Goal: Check status

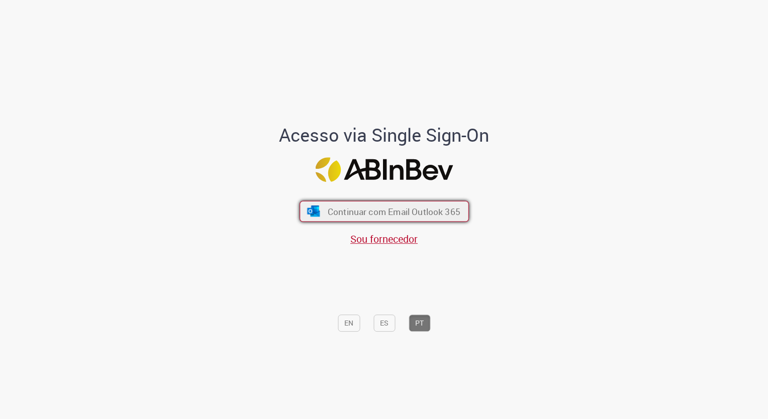
click at [364, 216] on span "Continuar com Email Outlook 365" at bounding box center [393, 212] width 133 height 12
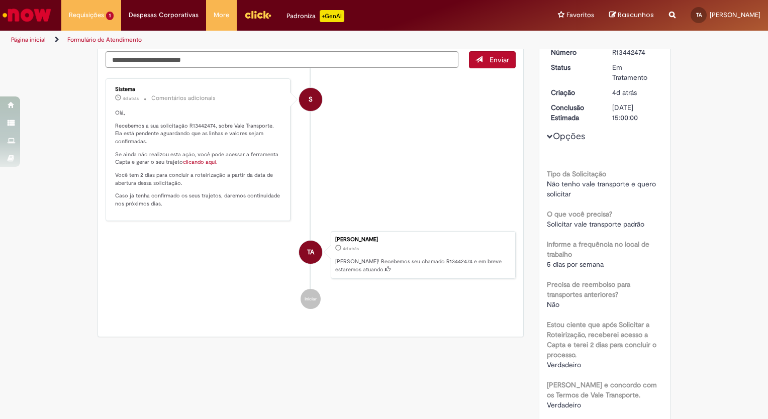
scroll to position [51, 0]
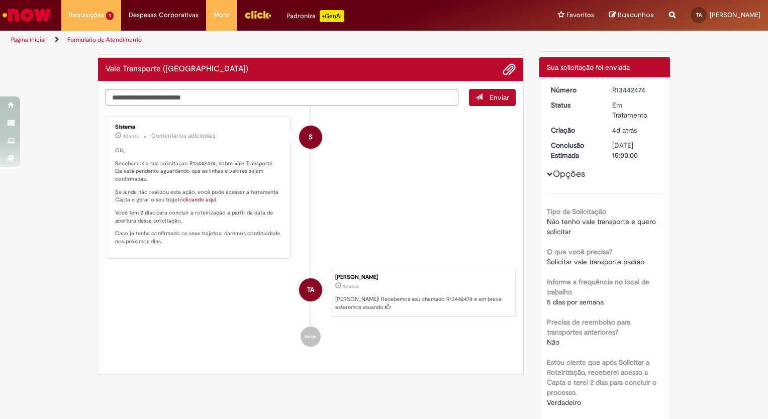
click at [0, 0] on button "Opções" at bounding box center [0, 0] width 0 height 0
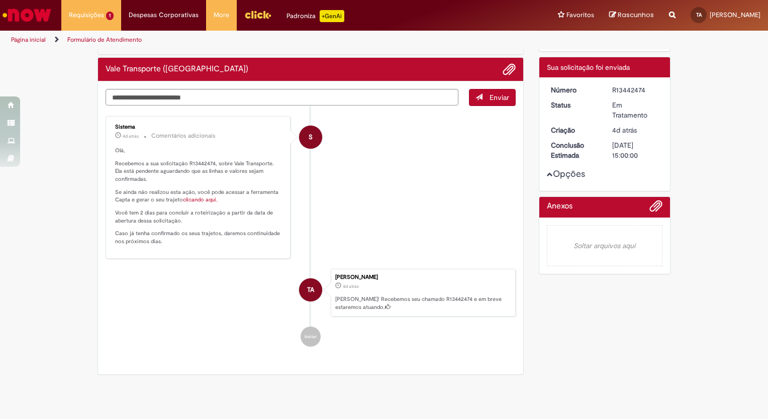
click at [0, 0] on button "Opções" at bounding box center [0, 0] width 0 height 0
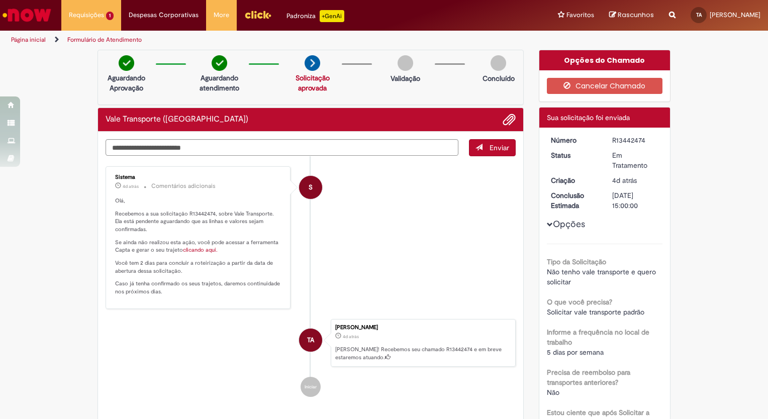
scroll to position [0, 0]
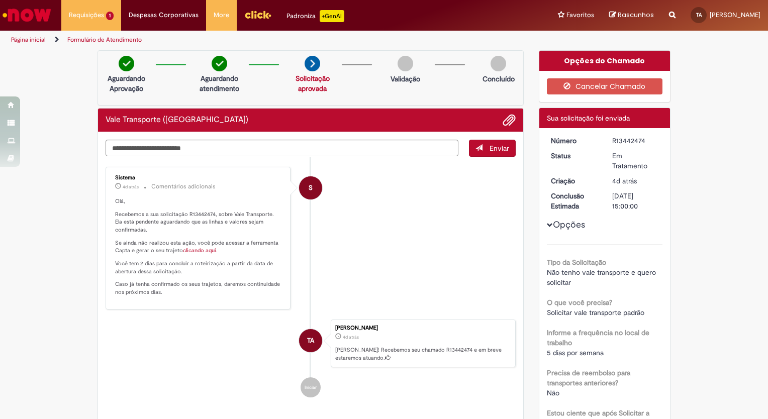
click at [190, 250] on link "clicando aqui." at bounding box center [200, 251] width 35 height 8
